Goal: Task Accomplishment & Management: Manage account settings

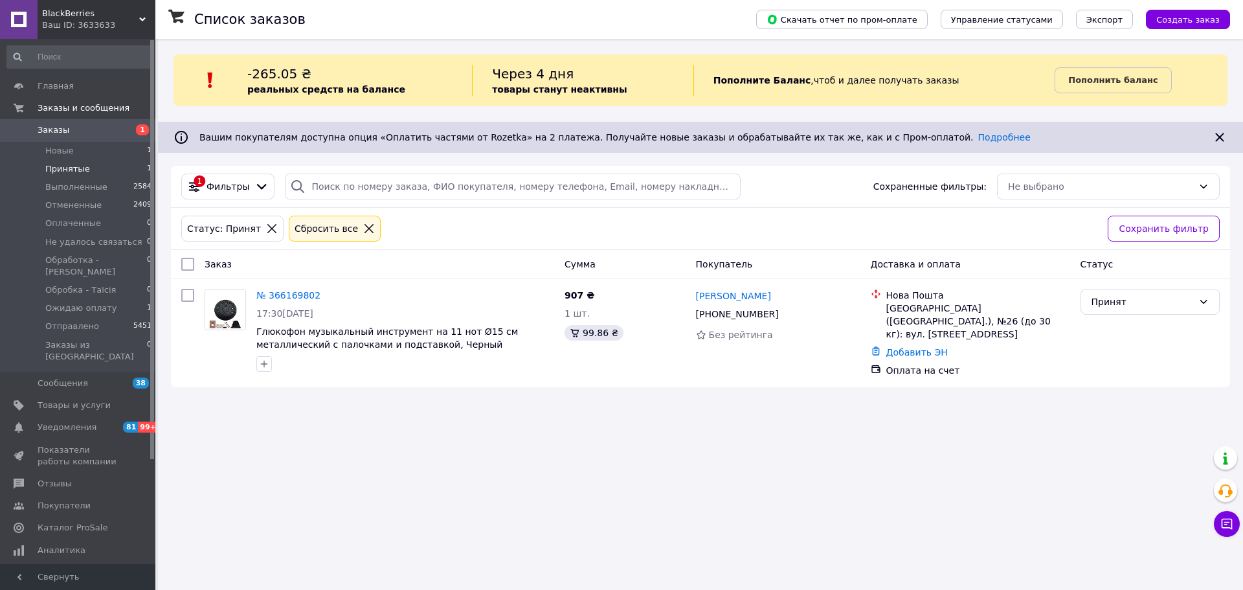
click at [73, 148] on li "Новые 1" at bounding box center [79, 151] width 159 height 18
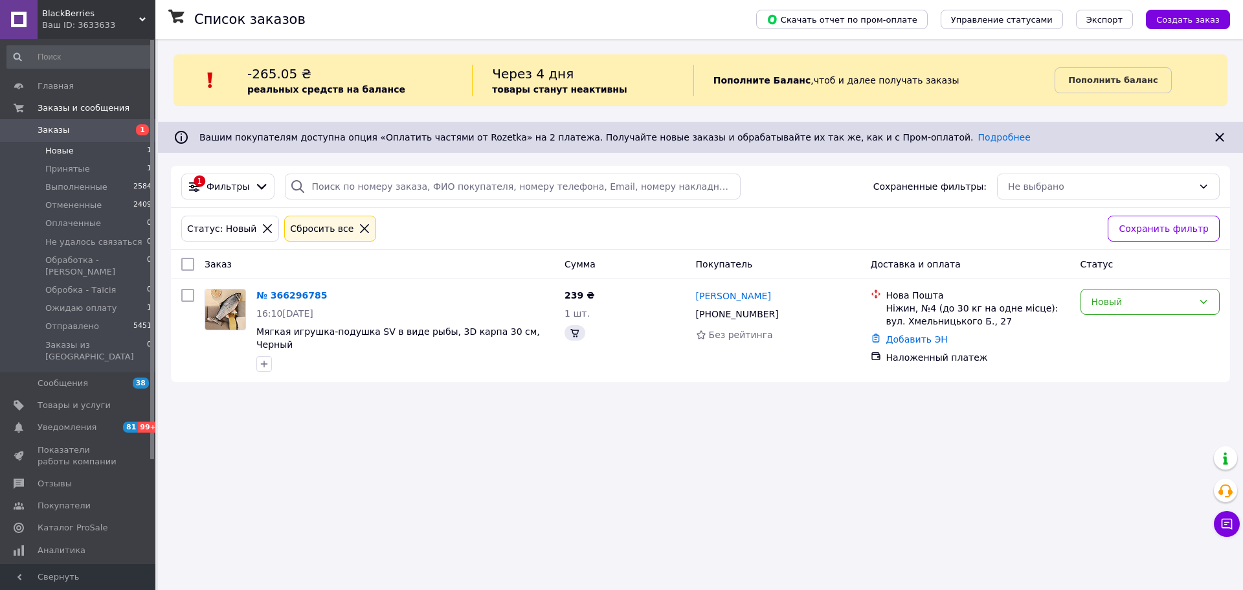
click at [1164, 306] on div "Новый" at bounding box center [1143, 302] width 102 height 14
click at [1130, 332] on li "Принят" at bounding box center [1150, 330] width 138 height 23
click at [275, 300] on link "№ 366296785" at bounding box center [288, 295] width 64 height 10
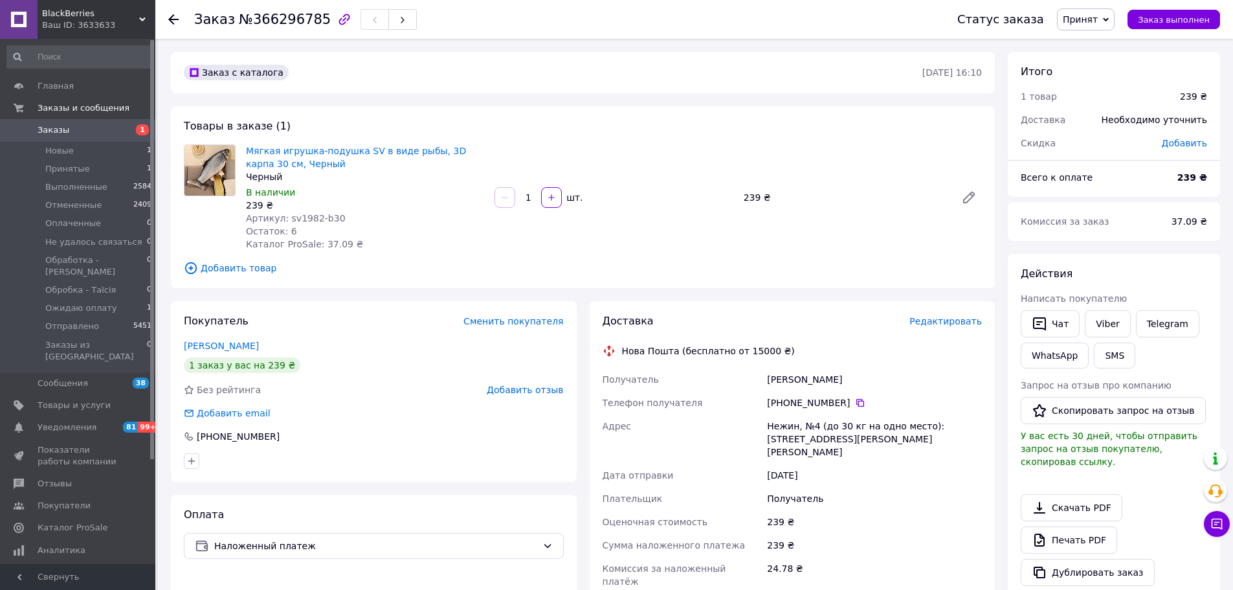
click at [288, 19] on span "№366296785" at bounding box center [285, 20] width 92 height 16
click at [287, 19] on span "№366296785" at bounding box center [285, 20] width 92 height 16
copy span "366296785"
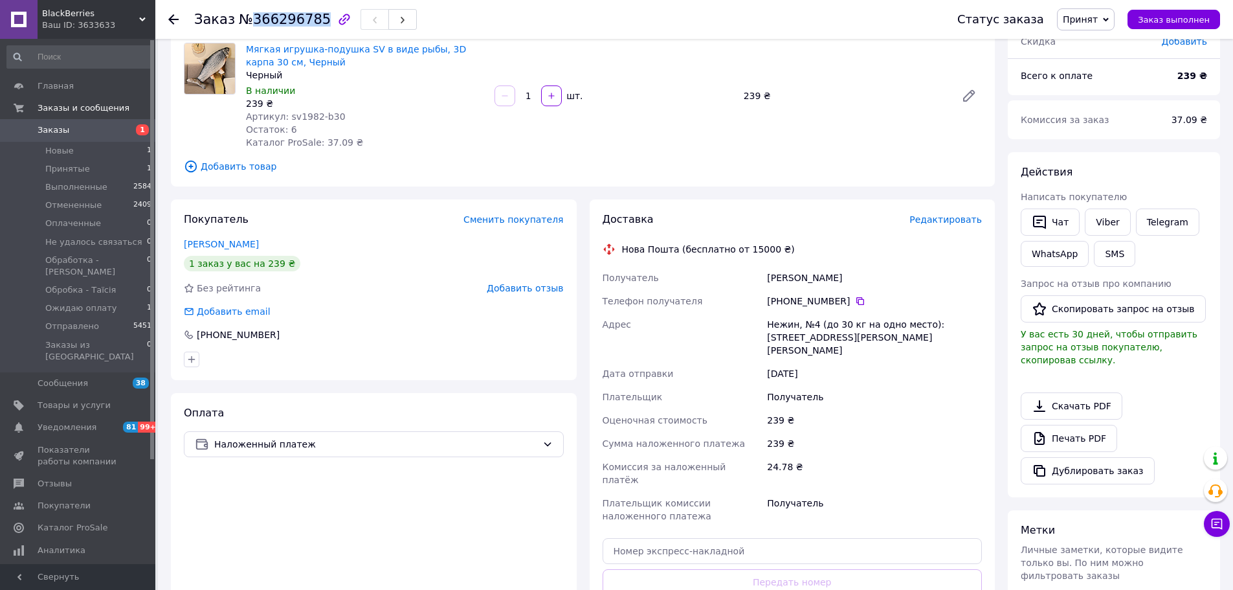
scroll to position [194, 0]
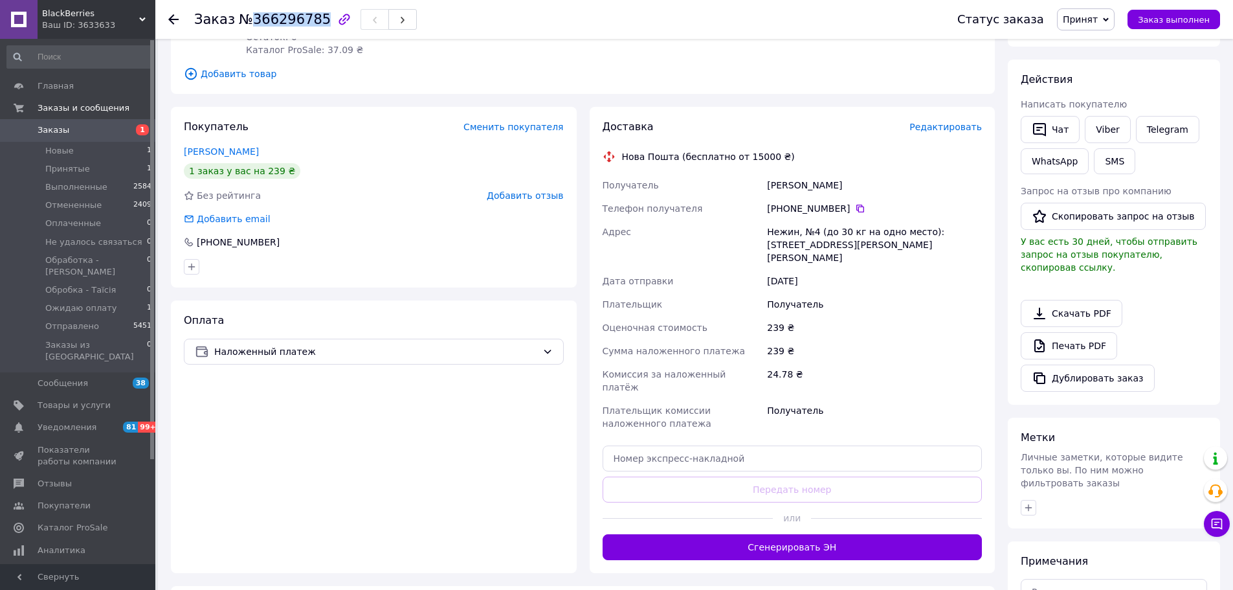
click at [775, 534] on button "Сгенерировать ЭН" at bounding box center [793, 547] width 380 height 26
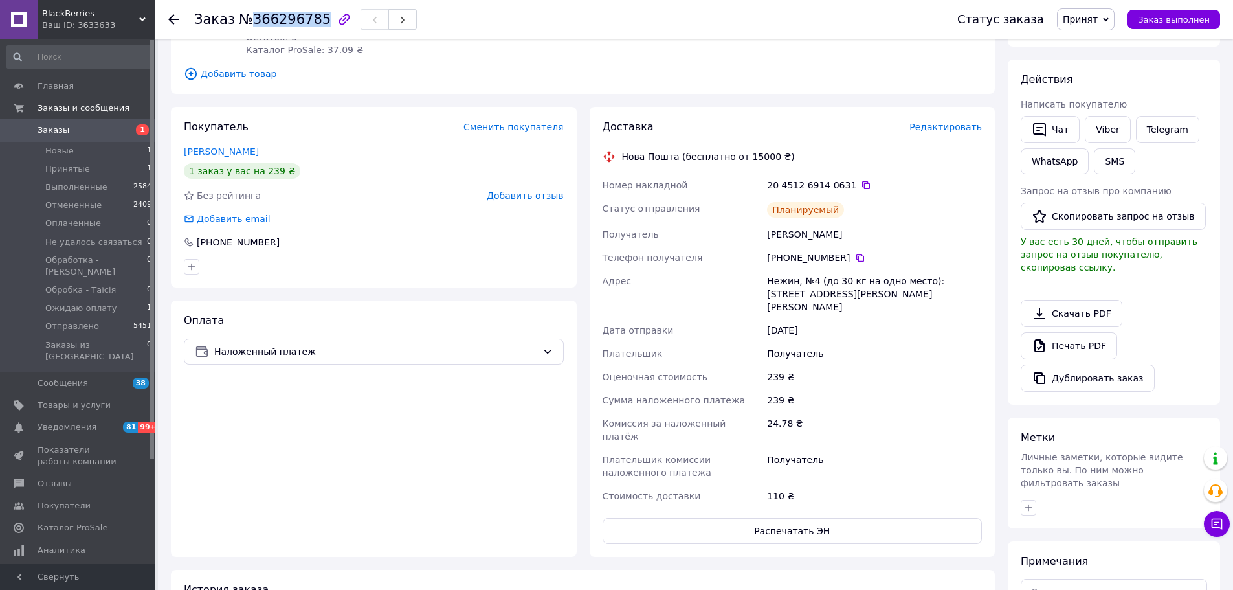
click at [1087, 19] on span "Принят" at bounding box center [1080, 19] width 35 height 10
click at [1101, 145] on li "Отправлено" at bounding box center [1127, 147] width 139 height 19
click at [176, 20] on use at bounding box center [173, 19] width 10 height 10
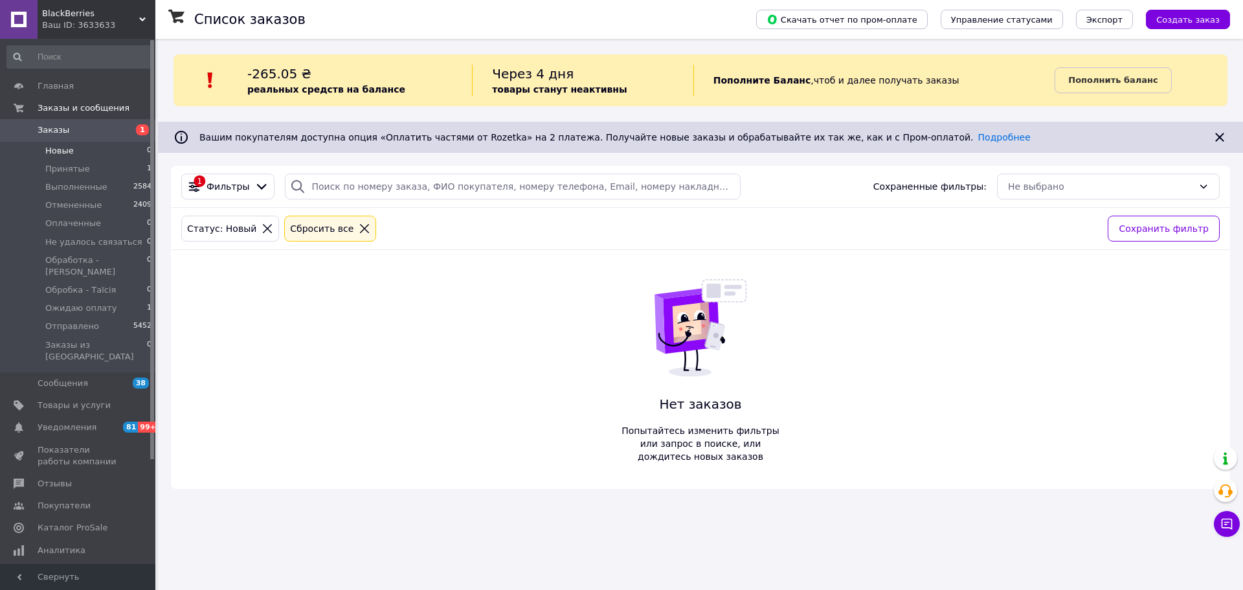
click at [67, 478] on span "Отзывы" at bounding box center [55, 484] width 34 height 12
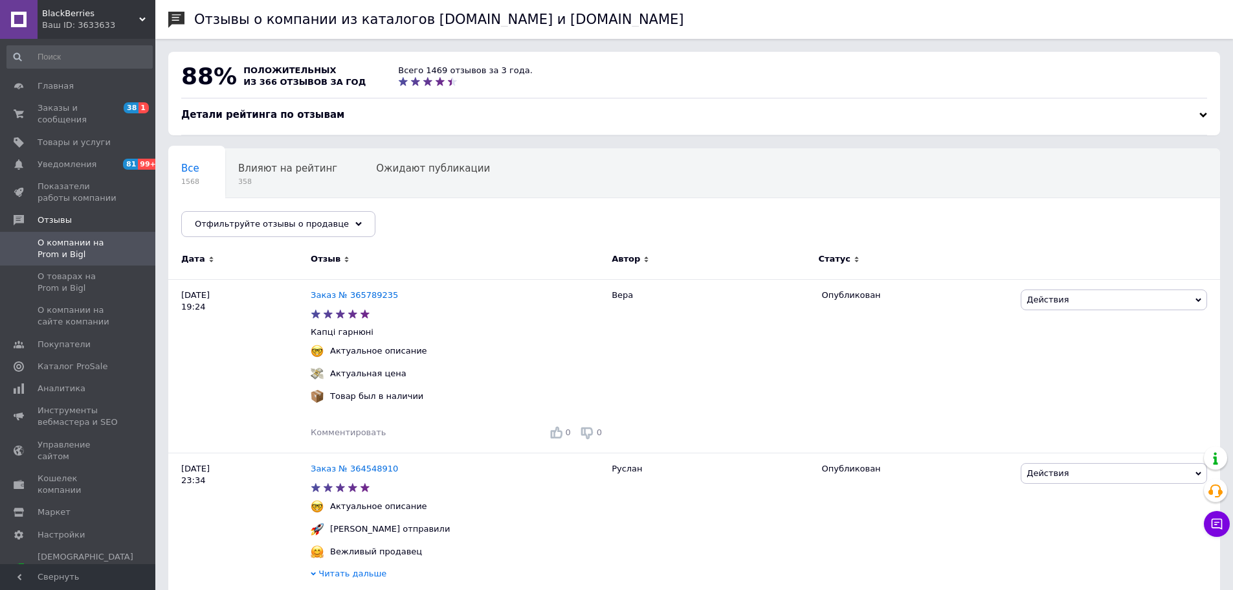
click at [44, 109] on span "Заказы и сообщения" at bounding box center [79, 113] width 82 height 23
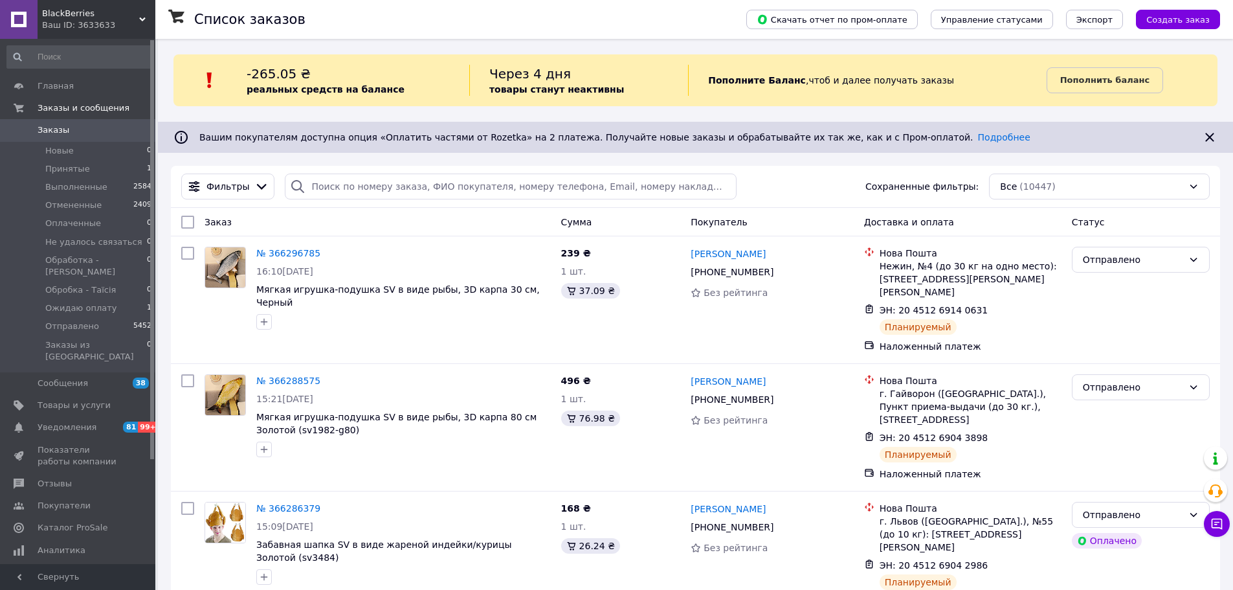
click at [76, 168] on span "Принятые" at bounding box center [67, 169] width 45 height 12
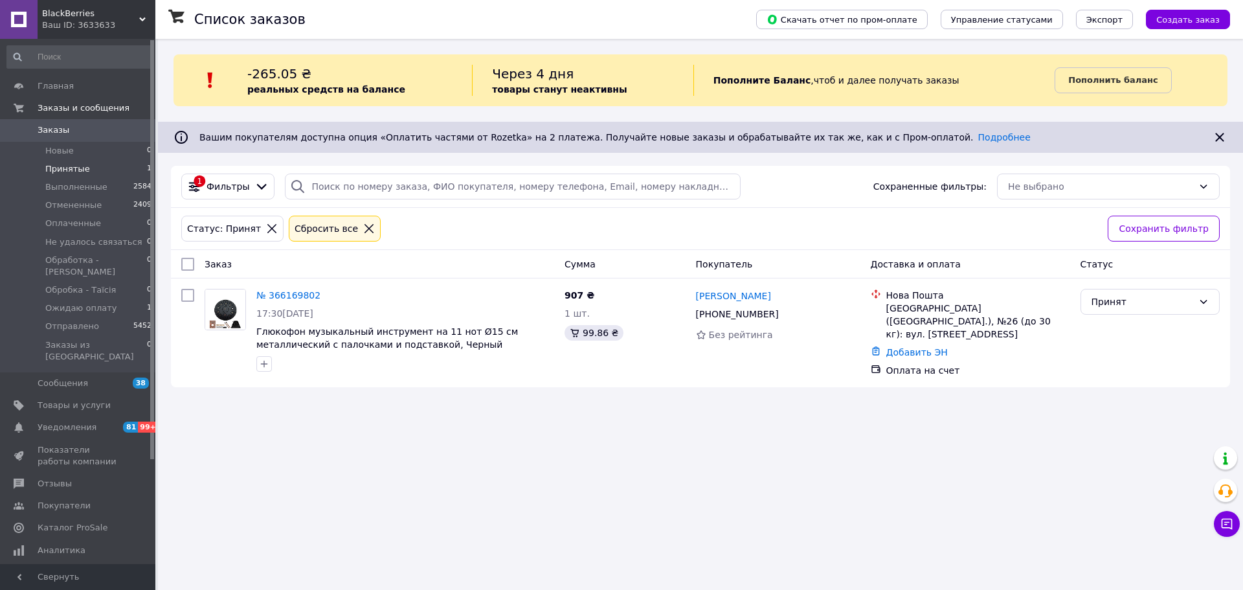
click at [783, 318] on icon at bounding box center [787, 314] width 8 height 8
click at [1069, 85] on span "Пополнить баланс" at bounding box center [1112, 80] width 89 height 13
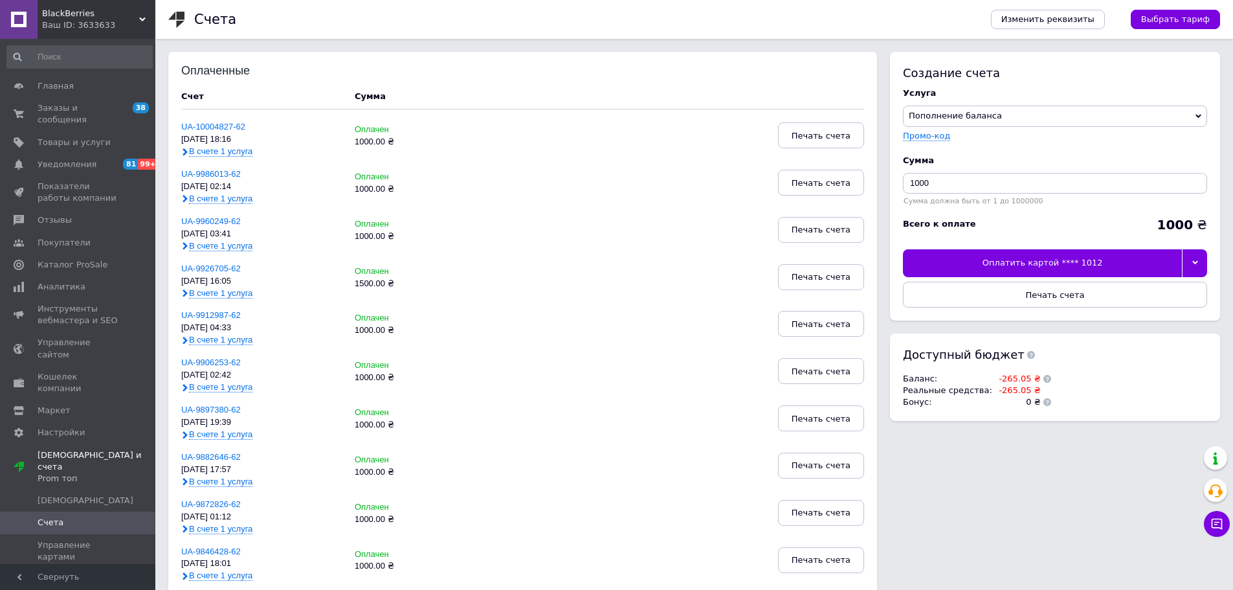
click at [1193, 258] on div at bounding box center [1194, 262] width 25 height 27
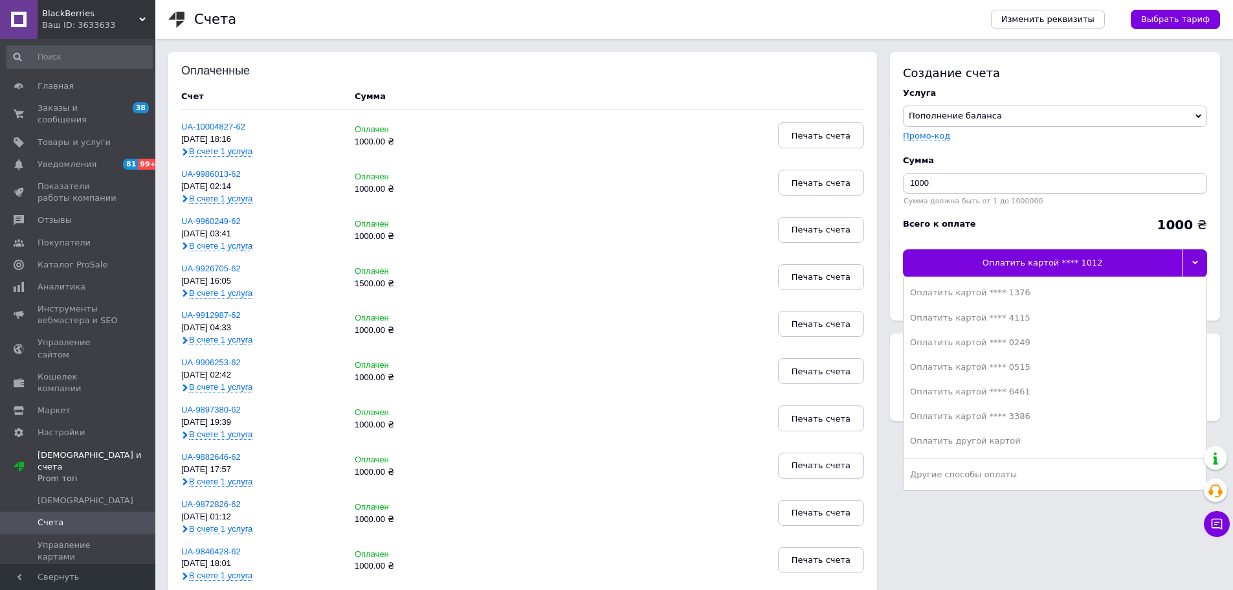
click at [987, 417] on div "Оплатить картой **** 3386" at bounding box center [1055, 416] width 290 height 12
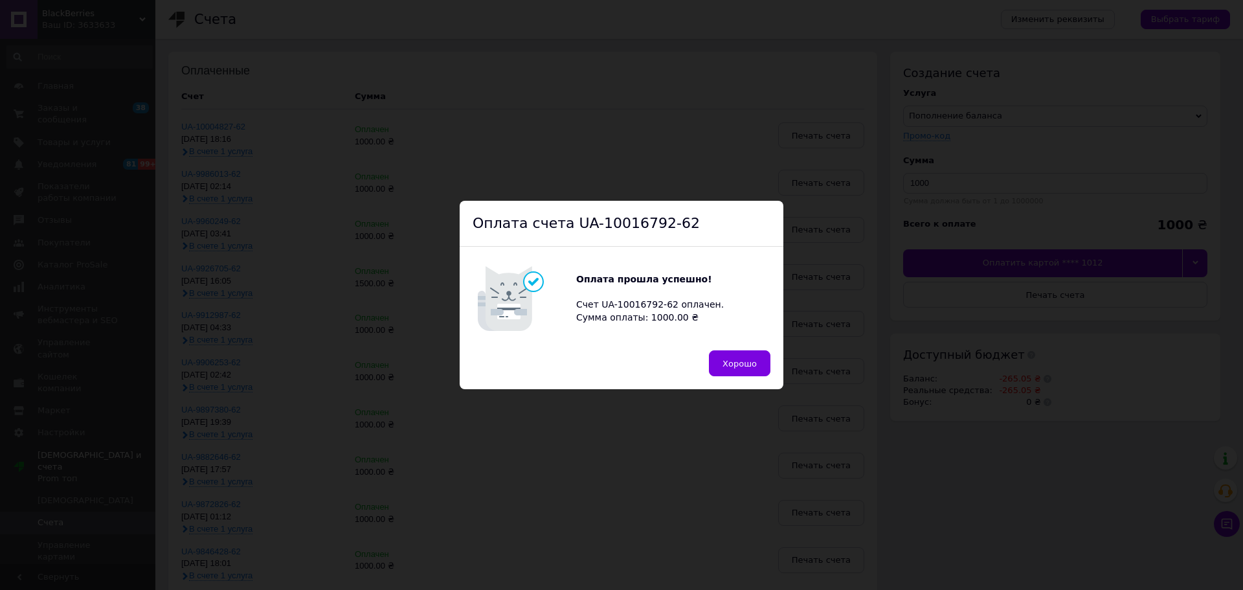
click at [719, 372] on button "Хорошо" at bounding box center [740, 363] width 62 height 26
